Goal: Register for event/course

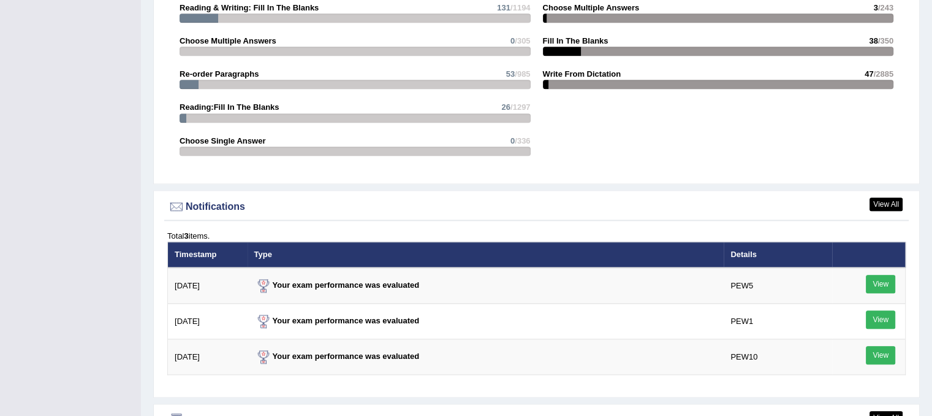
scroll to position [1410, 0]
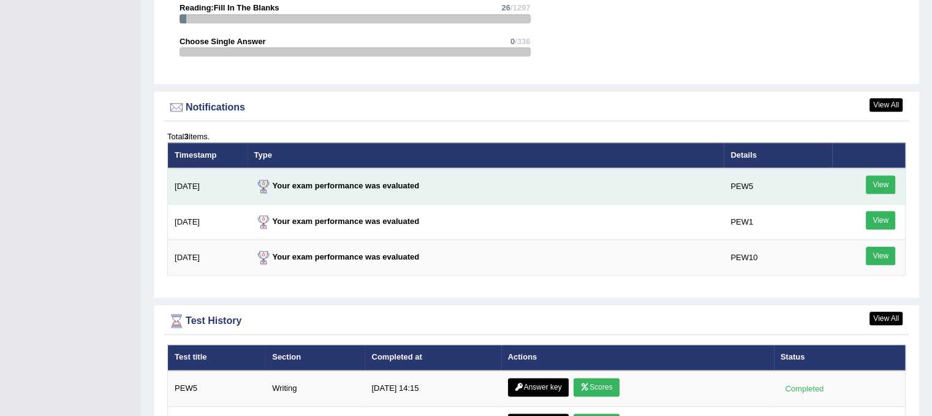
click at [873, 177] on link "View" at bounding box center [880, 184] width 29 height 18
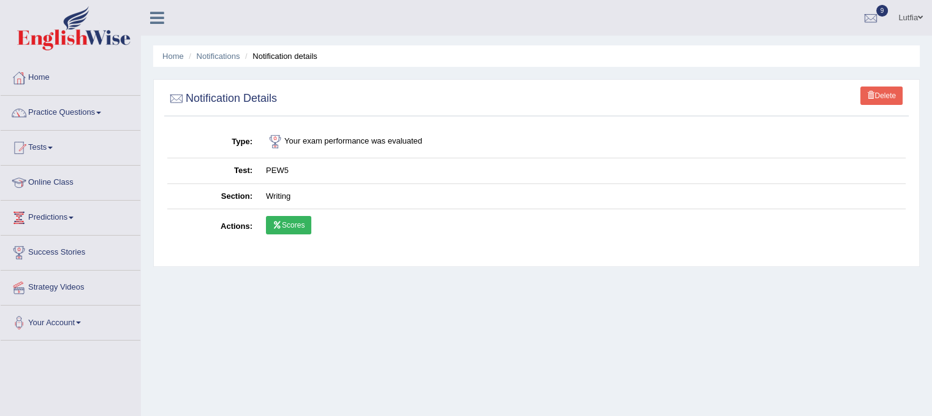
click at [281, 216] on link "Scores" at bounding box center [288, 225] width 45 height 18
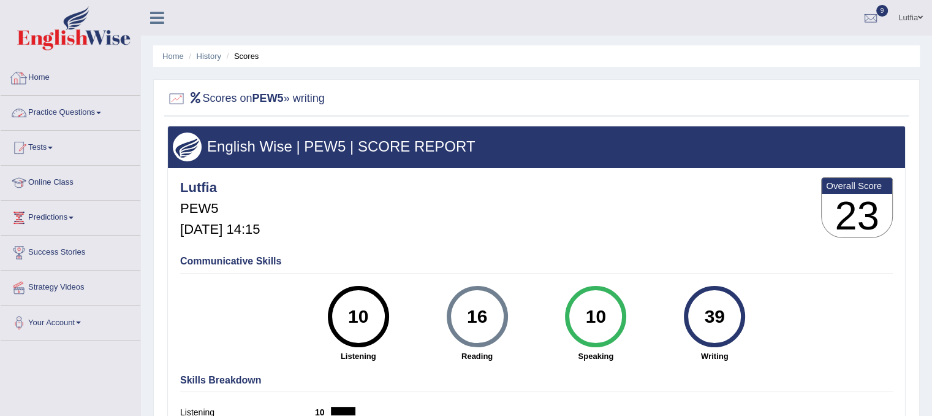
click at [64, 109] on link "Practice Questions" at bounding box center [71, 111] width 140 height 31
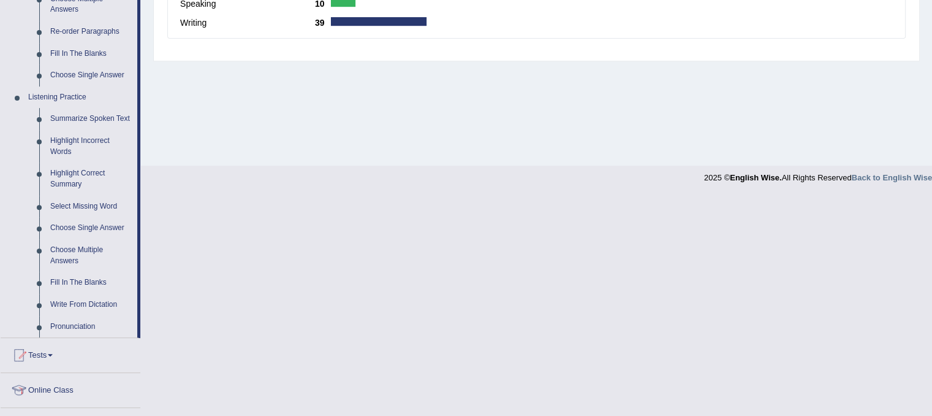
scroll to position [552, 0]
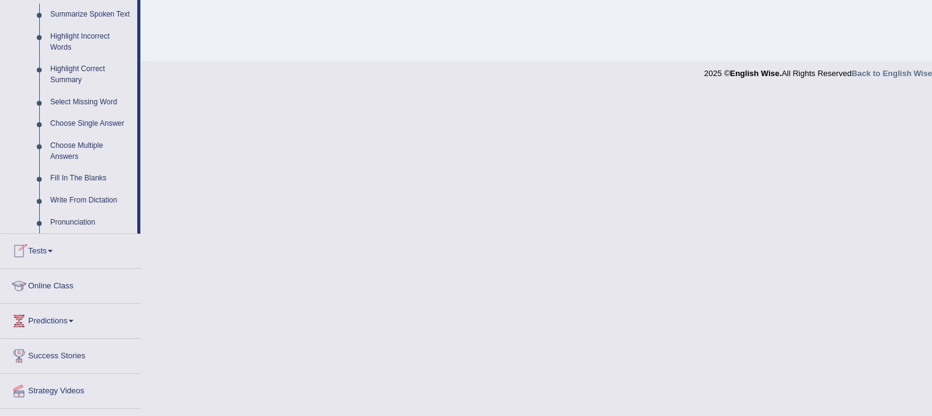
click at [48, 256] on link "Tests" at bounding box center [71, 249] width 140 height 31
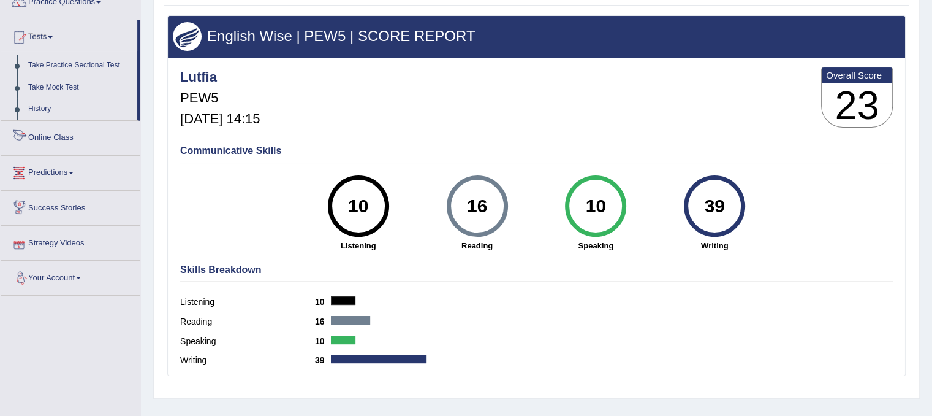
scroll to position [105, 0]
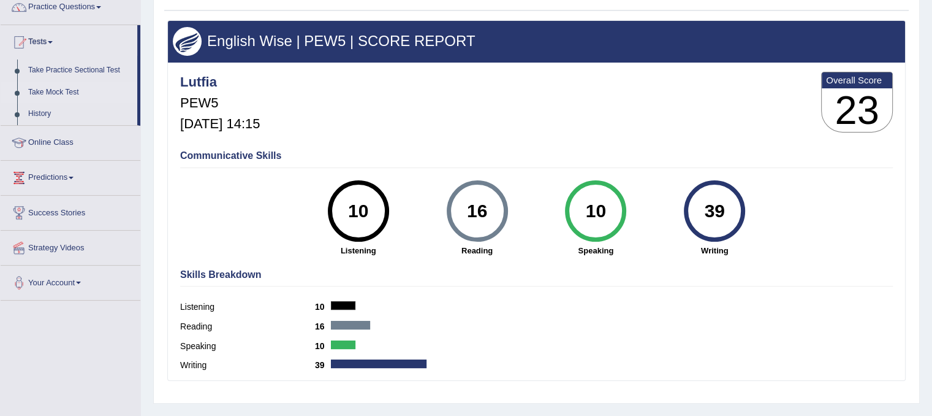
click at [65, 87] on link "Take Mock Test" at bounding box center [80, 93] width 115 height 22
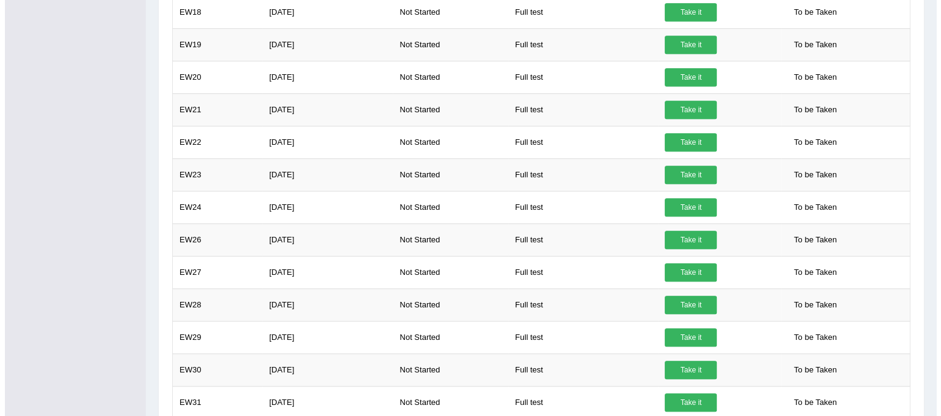
scroll to position [754, 0]
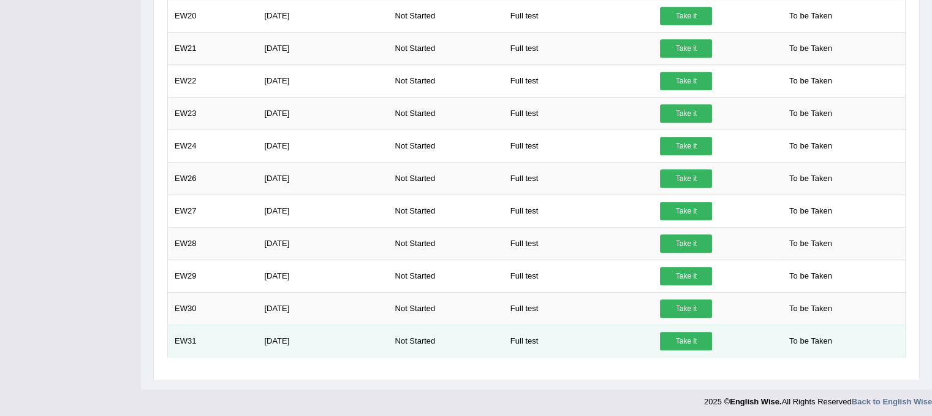
click at [694, 339] on link "Take it" at bounding box center [686, 341] width 52 height 18
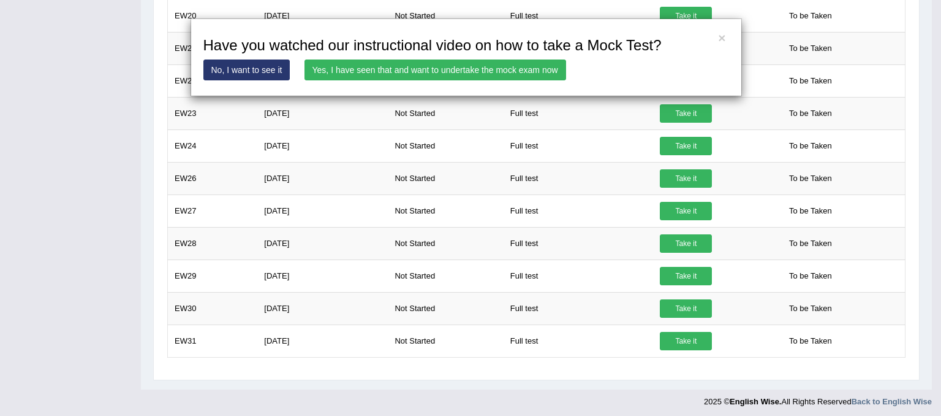
click at [417, 64] on link "Yes, I have seen that and want to undertake the mock exam now" at bounding box center [436, 69] width 262 height 21
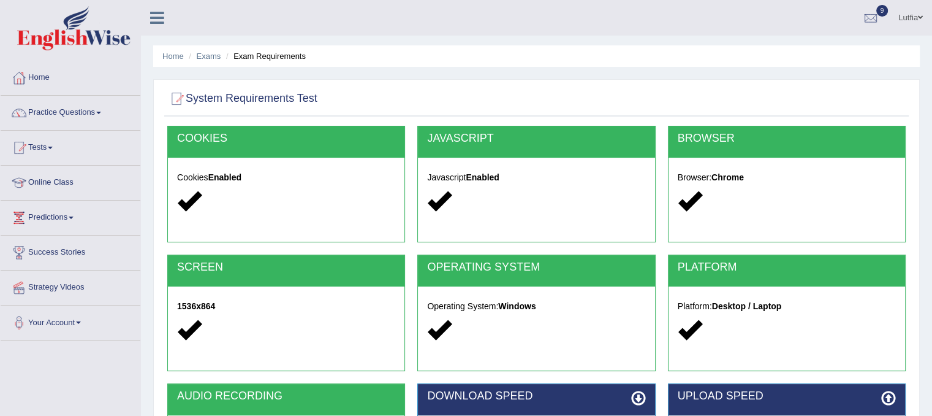
scroll to position [228, 0]
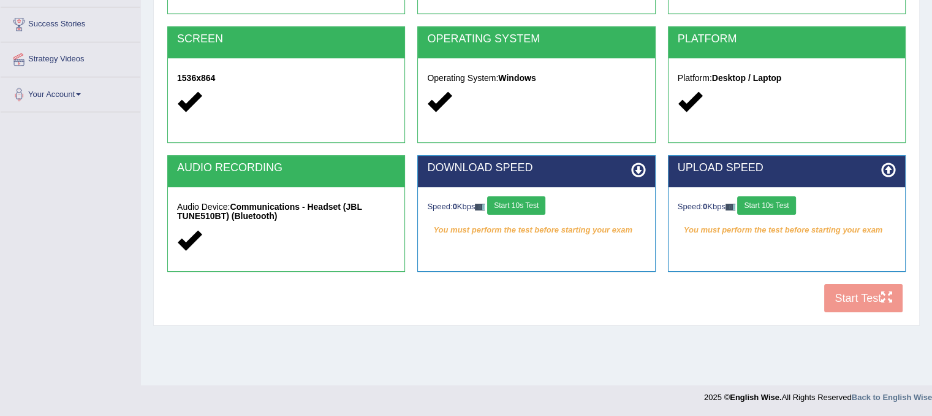
click at [532, 205] on button "Start 10s Test" at bounding box center [516, 205] width 58 height 18
click at [768, 204] on button "Start 10s Test" at bounding box center [766, 205] width 58 height 18
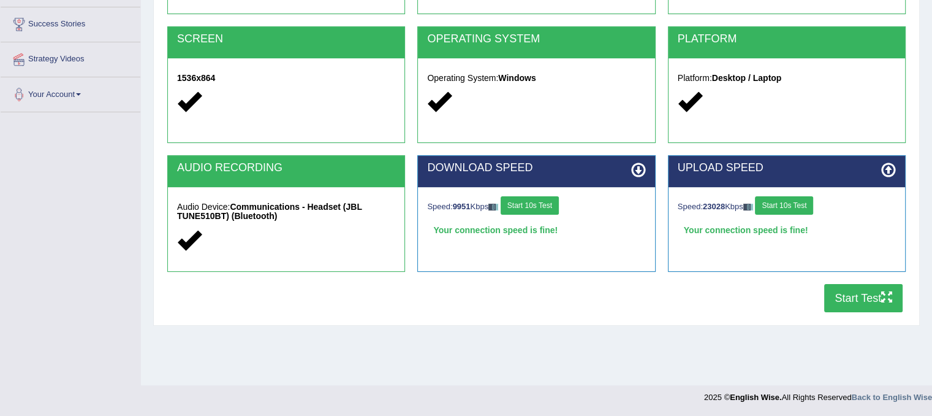
click at [842, 294] on button "Start Test" at bounding box center [863, 298] width 78 height 28
